Goal: Task Accomplishment & Management: Manage account settings

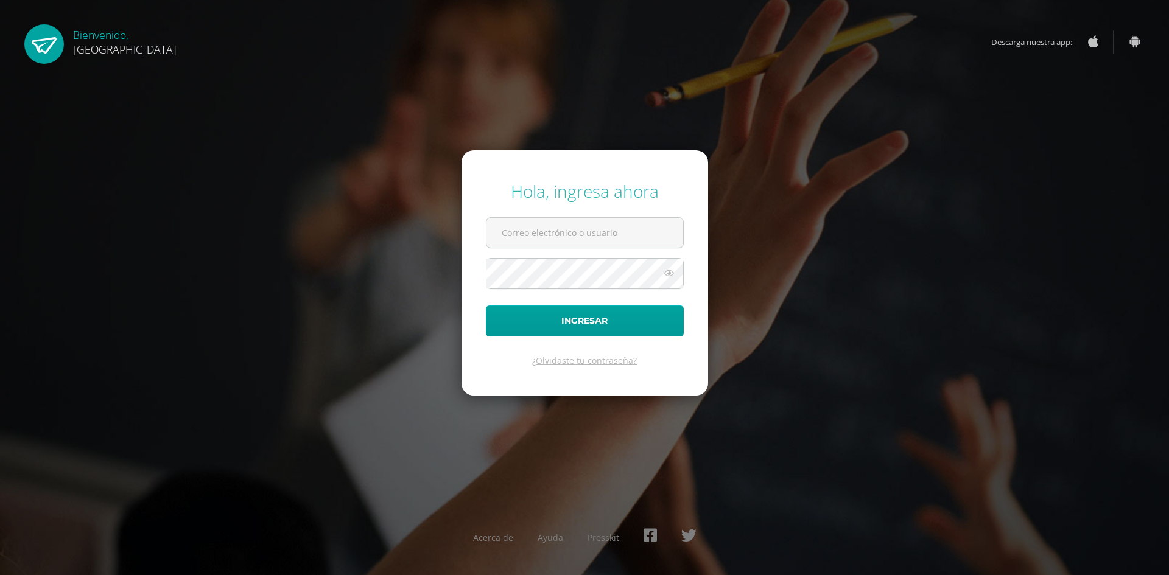
click at [572, 229] on input "text" at bounding box center [584, 233] width 197 height 30
type input "[EMAIL_ADDRESS][DOMAIN_NAME]"
click at [486, 306] on button "Ingresar" at bounding box center [585, 321] width 198 height 31
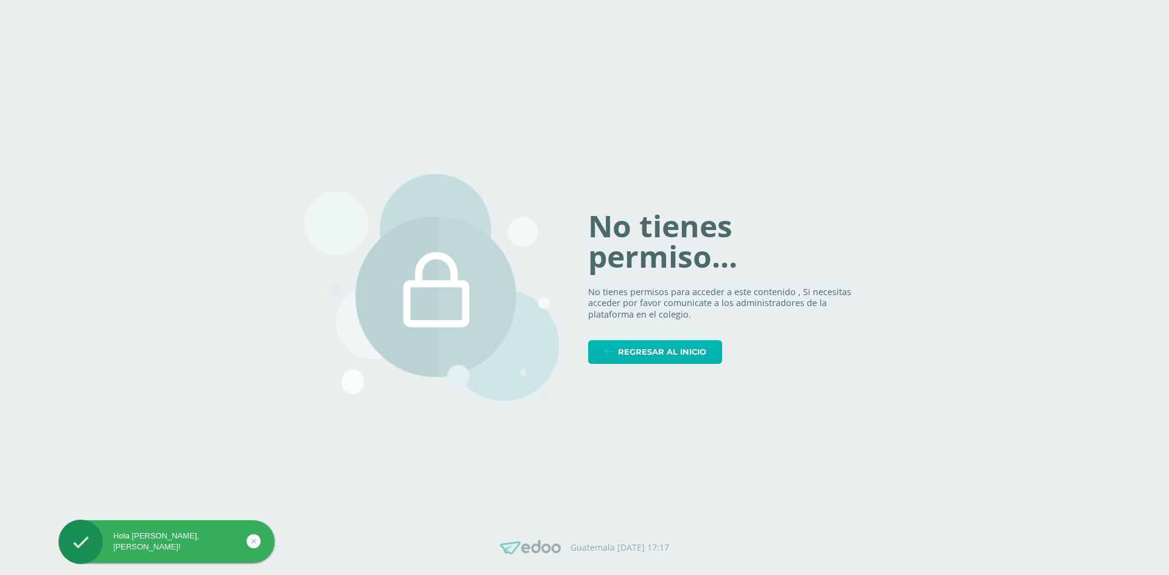
click at [697, 350] on span "Regresar al inicio" at bounding box center [662, 352] width 88 height 23
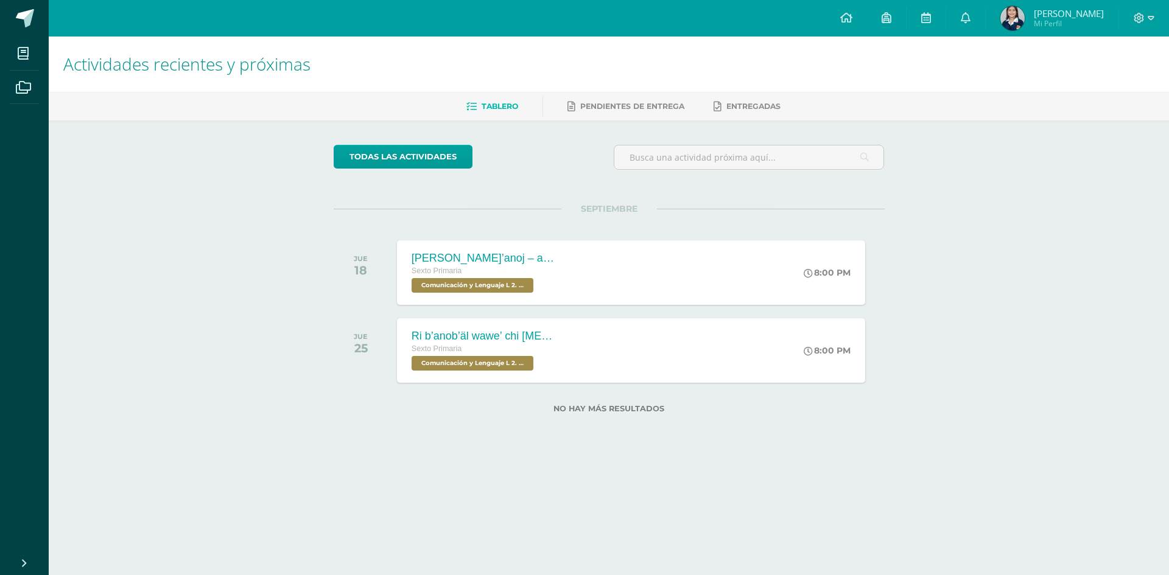
click at [1160, 21] on div at bounding box center [1144, 18] width 50 height 37
click at [1146, 12] on span at bounding box center [1143, 18] width 21 height 13
click at [1092, 84] on span "Cerrar sesión" at bounding box center [1112, 83] width 55 height 12
